Goal: Task Accomplishment & Management: Manage account settings

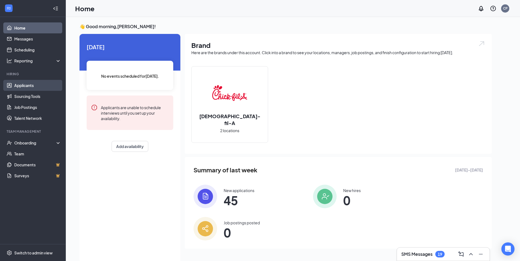
click at [27, 87] on link "Applicants" at bounding box center [37, 85] width 47 height 11
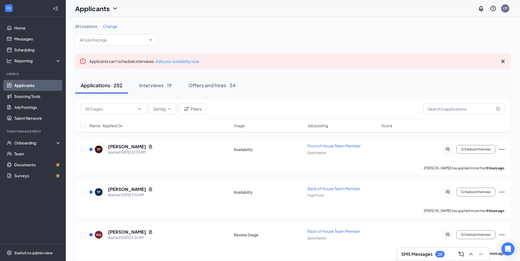
click at [114, 24] on span "Change" at bounding box center [110, 26] width 15 height 5
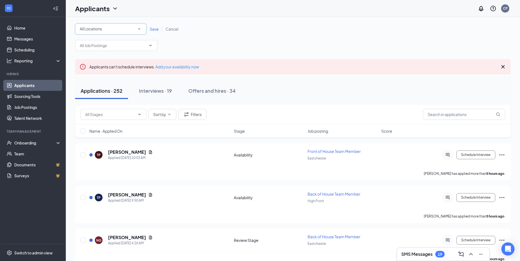
click at [114, 31] on div "All Locations" at bounding box center [111, 29] width 62 height 7
click at [109, 56] on div "Eastchester" at bounding box center [110, 57] width 62 height 7
click at [152, 30] on span "Save" at bounding box center [154, 29] width 9 height 5
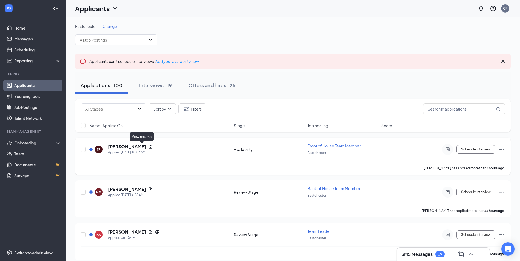
click at [149, 148] on icon "Document" at bounding box center [150, 147] width 3 height 4
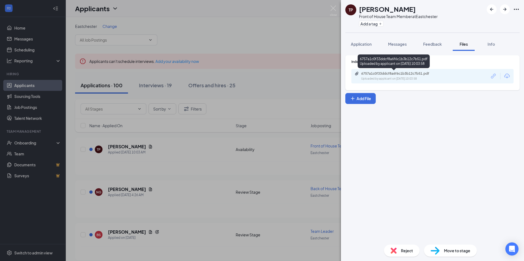
click at [384, 75] on div "6757a1c0f33ddcf8a6f6c1b3b12c7b51.pdf" at bounding box center [399, 74] width 77 height 4
click at [231, 149] on div "TP [PERSON_NAME] Front of House Team Member at [GEOGRAPHIC_DATA] Add a tag Appl…" at bounding box center [262, 130] width 524 height 261
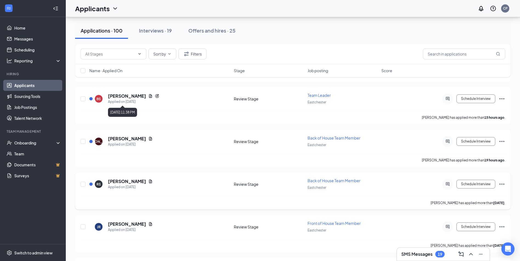
scroll to position [164, 0]
